Goal: Find specific page/section

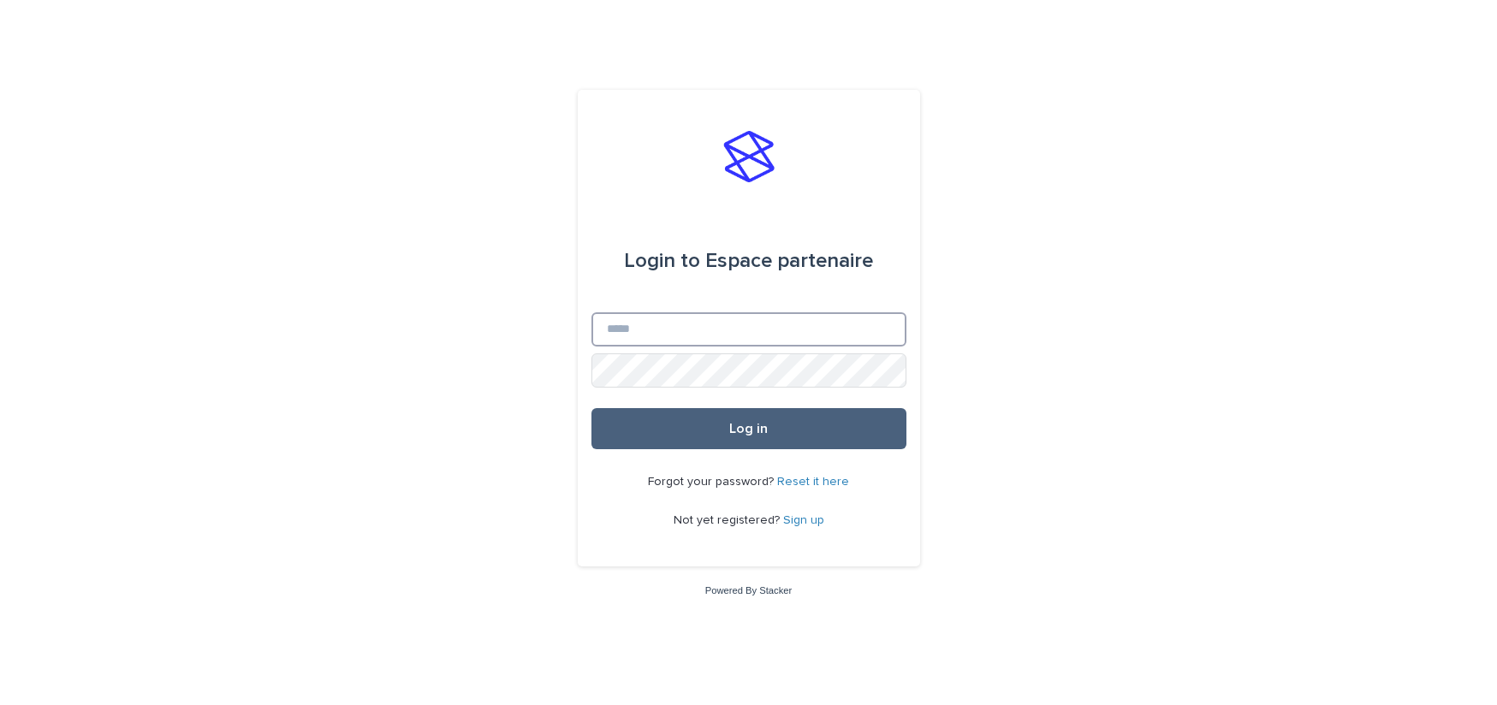
type input "**********"
click at [746, 426] on span "Log in" at bounding box center [748, 429] width 39 height 14
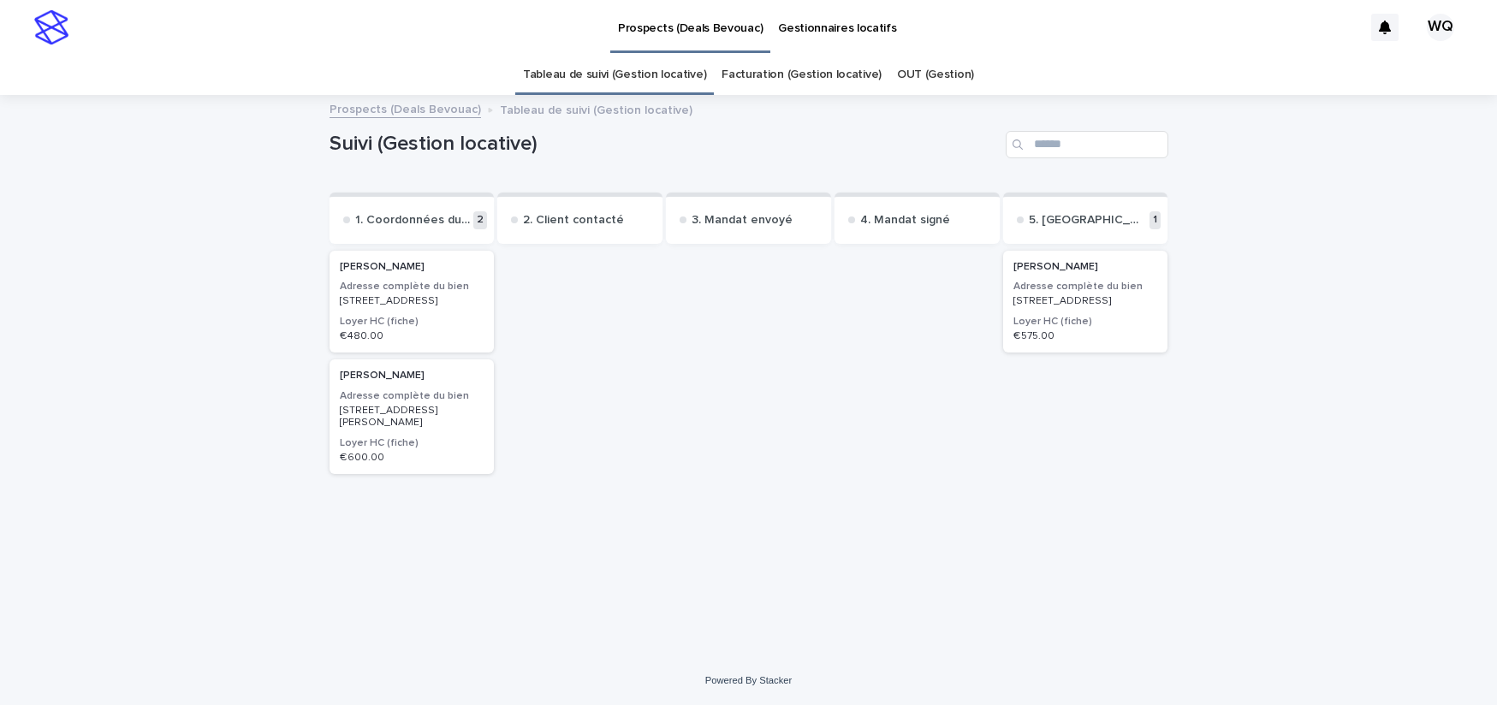
click at [1078, 288] on h3 "Adresse complète du bien" at bounding box center [1085, 287] width 145 height 14
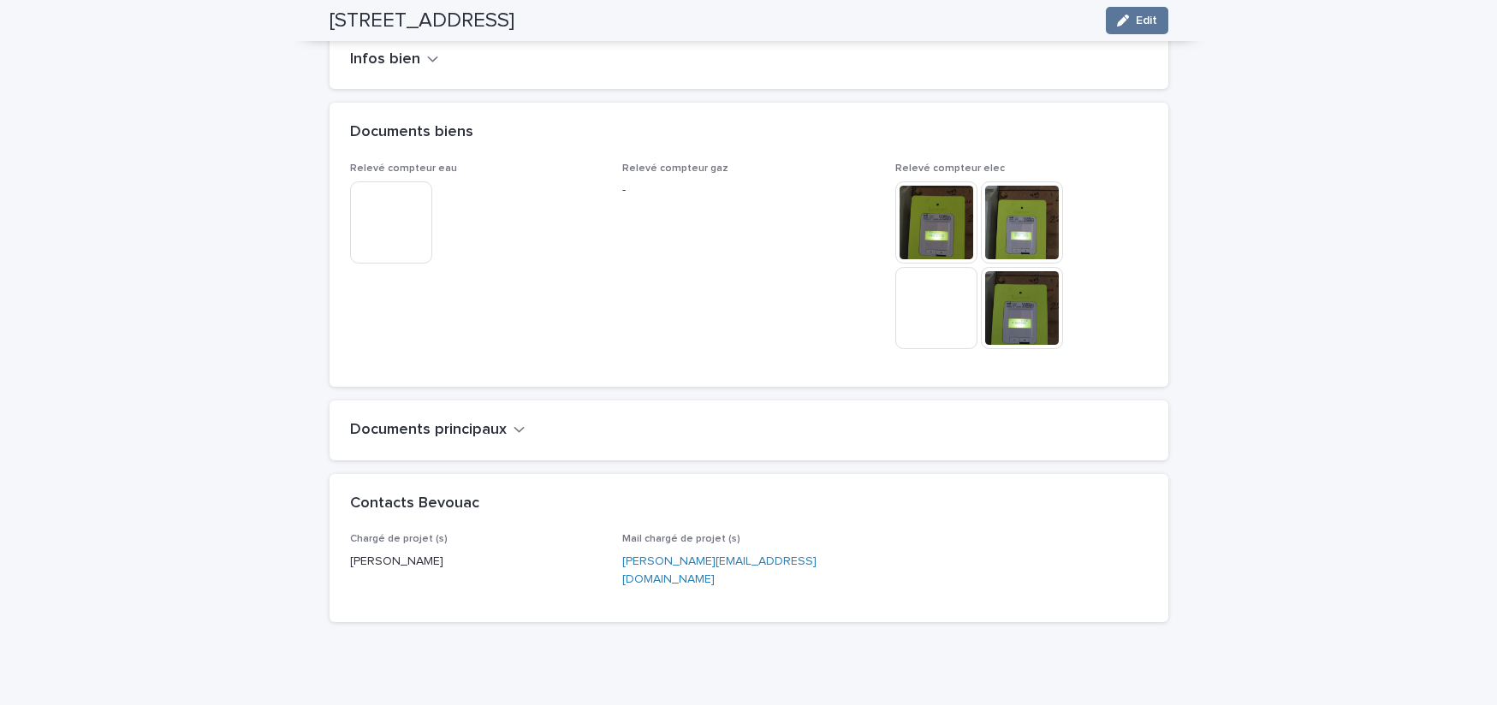
scroll to position [1200, 0]
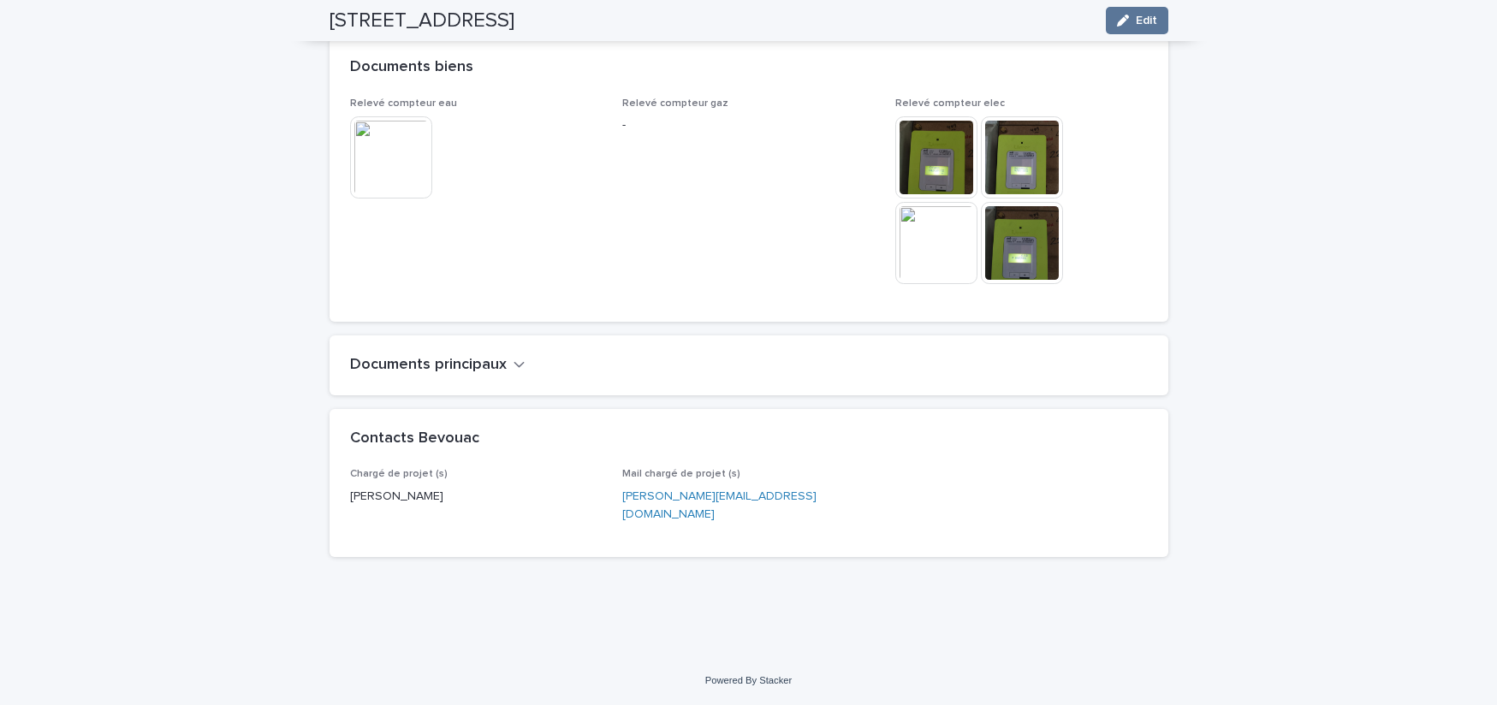
click at [518, 372] on icon "button" at bounding box center [520, 364] width 12 height 15
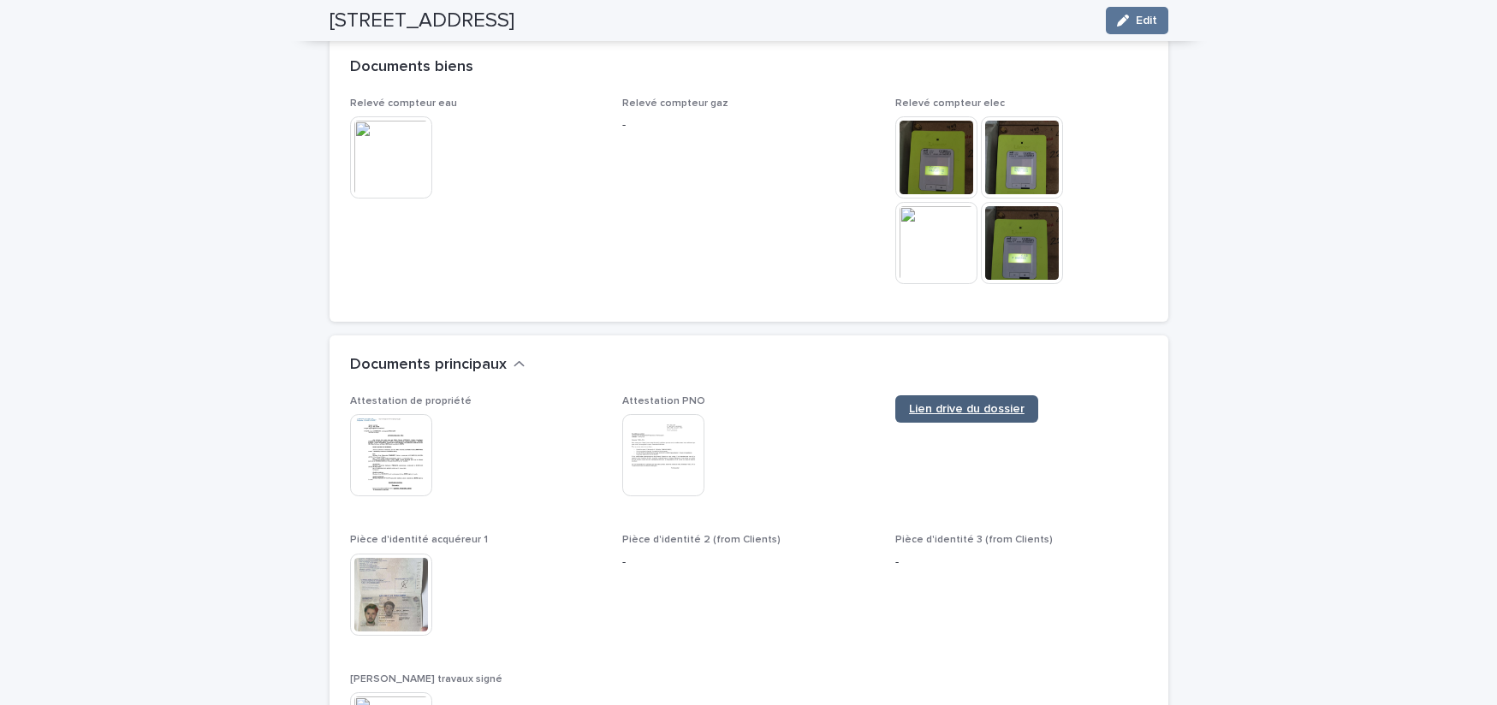
click at [939, 415] on span "Lien drive du dossier" at bounding box center [967, 409] width 116 height 12
